Goal: Information Seeking & Learning: Learn about a topic

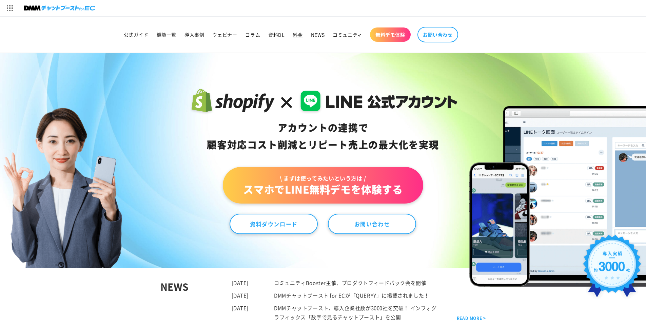
click at [296, 36] on span "料金" at bounding box center [298, 35] width 10 height 6
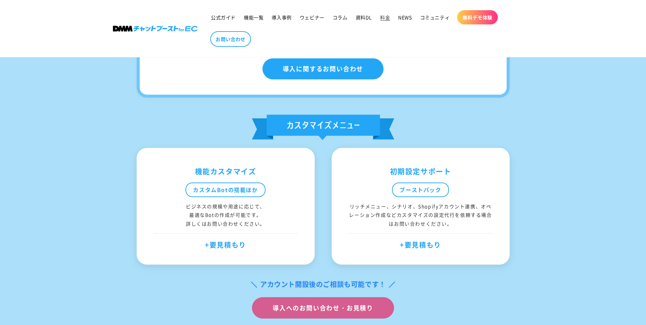
scroll to position [348, 0]
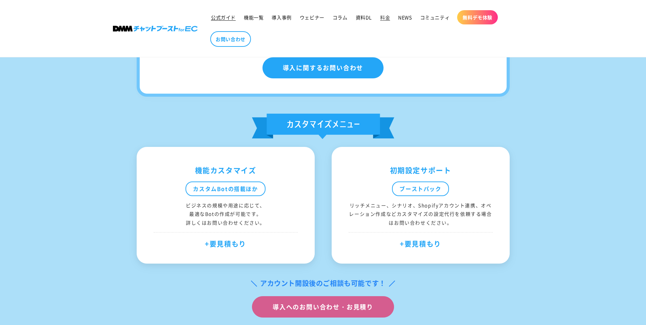
click at [227, 17] on span "公式ガイド" at bounding box center [223, 17] width 25 height 6
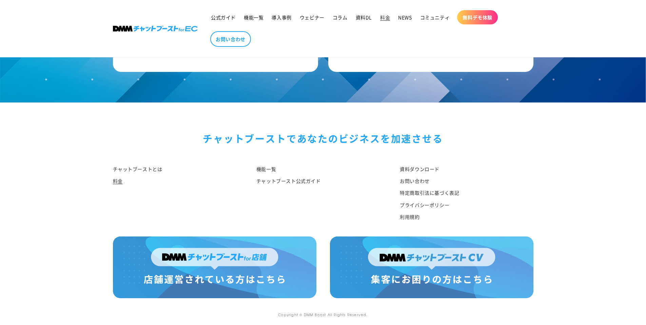
scroll to position [789, 0]
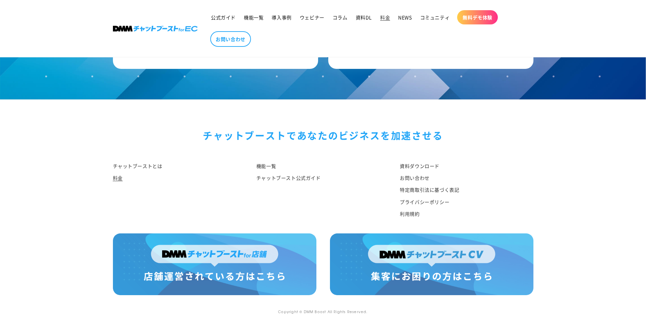
click at [190, 262] on img at bounding box center [215, 264] width 204 height 62
click at [379, 19] on link "料金" at bounding box center [385, 17] width 18 height 14
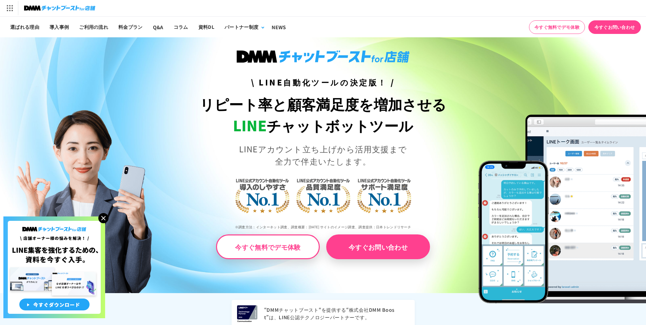
click at [48, 12] on img at bounding box center [59, 7] width 71 height 9
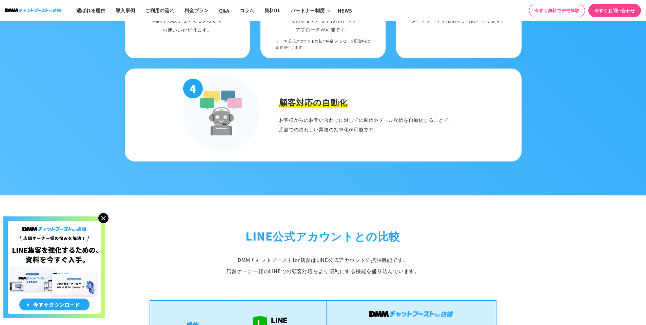
scroll to position [998, 0]
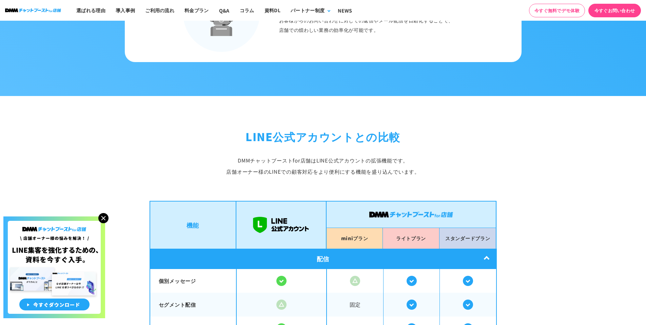
click at [104, 215] on img at bounding box center [103, 218] width 10 height 10
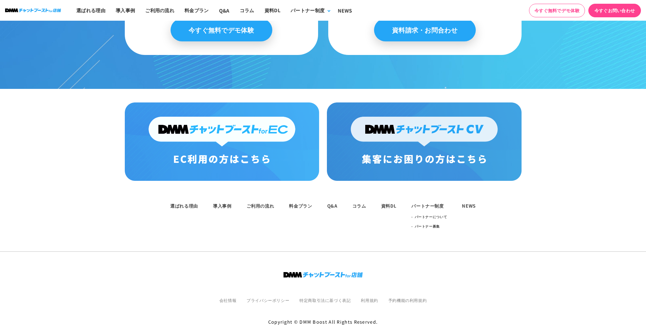
scroll to position [3527, 0]
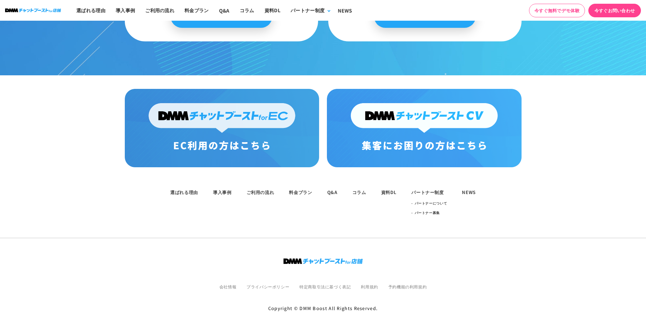
click at [365, 123] on img at bounding box center [424, 128] width 194 height 78
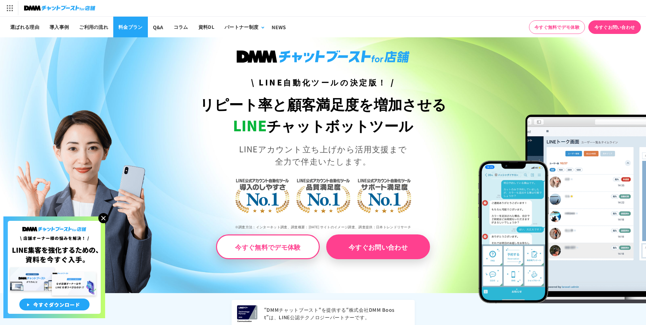
click at [124, 28] on link "料金プラン" at bounding box center [130, 27] width 35 height 21
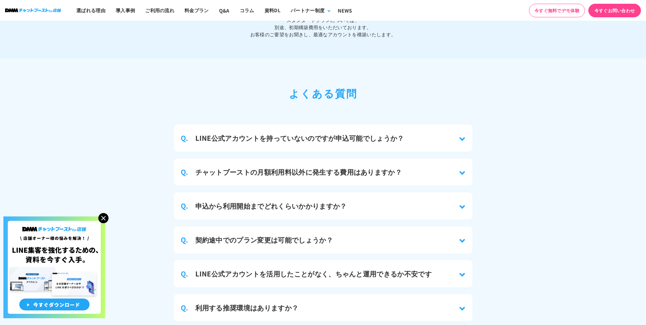
scroll to position [2934, 0]
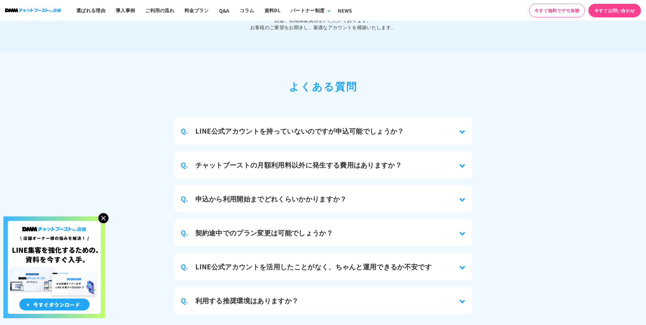
click at [291, 160] on h3 "チャットブーストの月額利用料以外に発生する費用はありますか？" at bounding box center [298, 165] width 207 height 10
